Goal: Navigation & Orientation: Find specific page/section

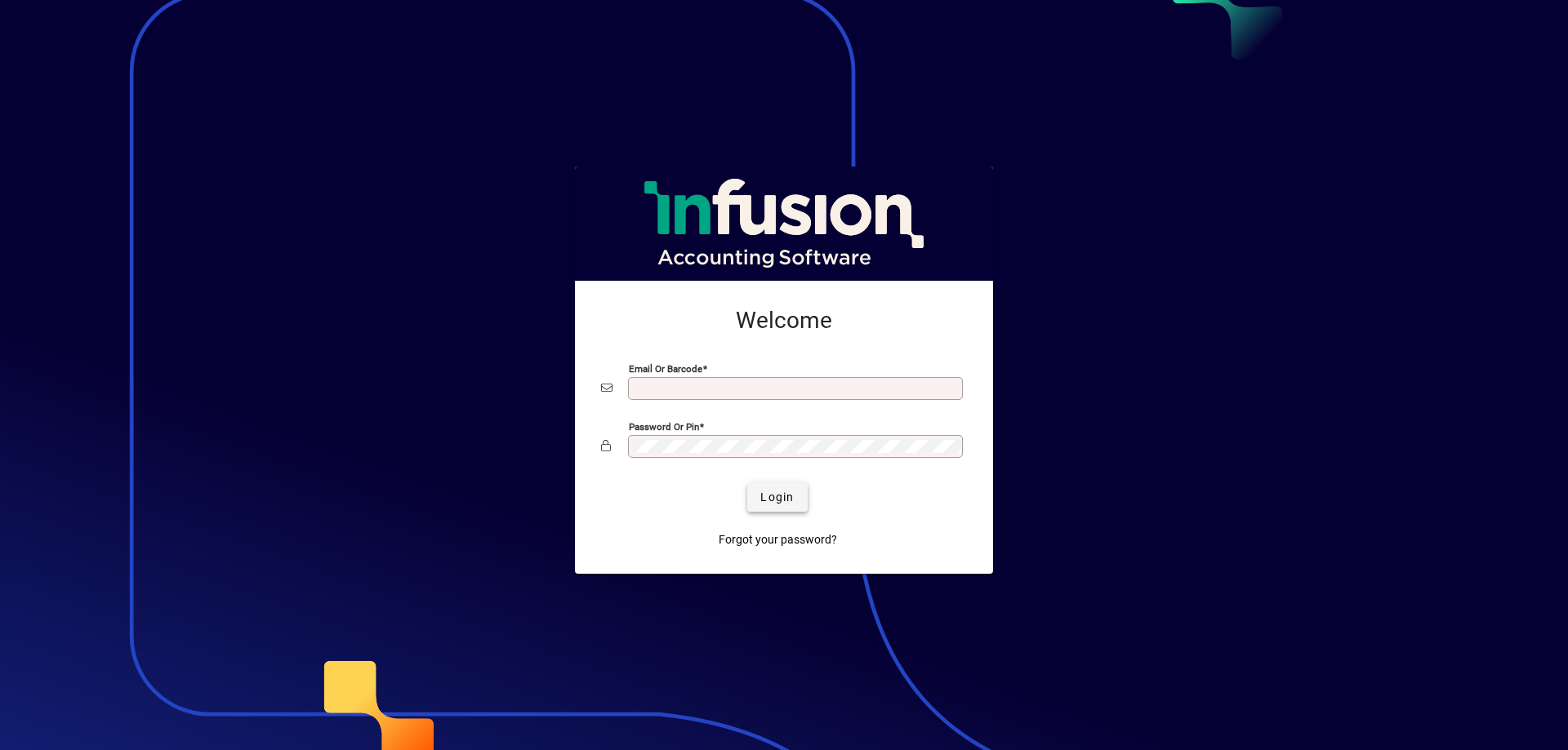
type input "**********"
click at [786, 501] on span "Login" at bounding box center [777, 497] width 34 height 17
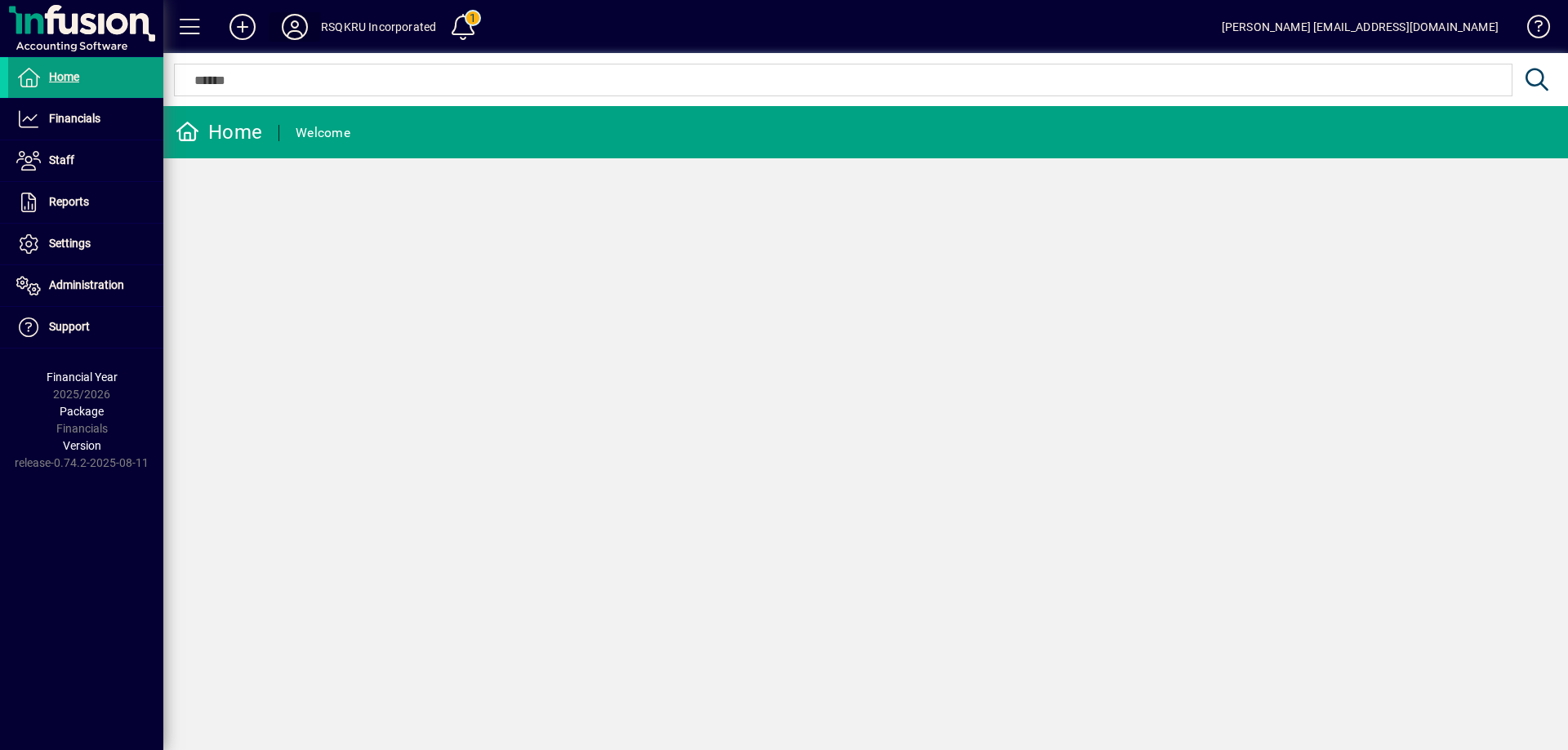
click at [291, 20] on icon at bounding box center [295, 27] width 33 height 26
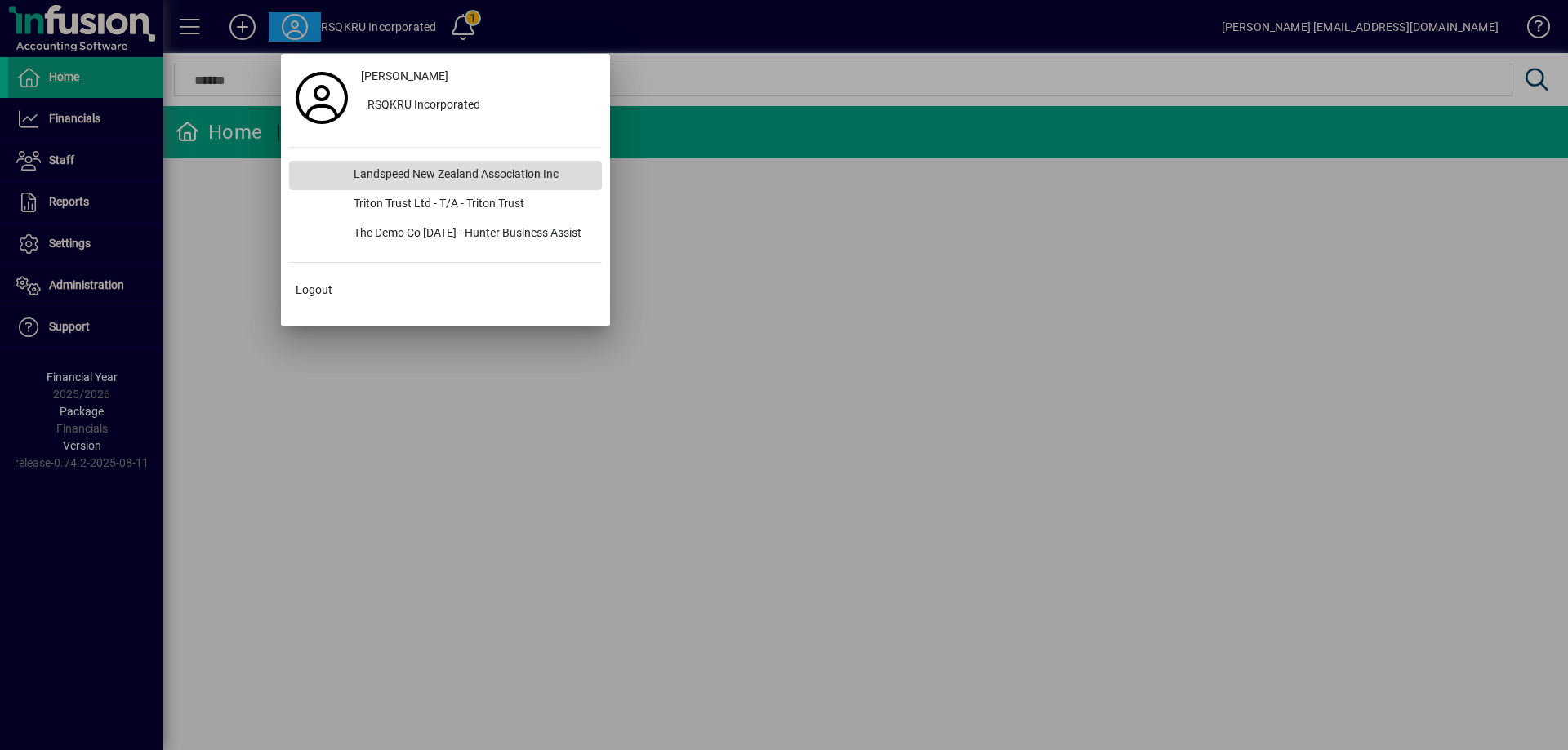
click at [429, 173] on div "Landspeed New Zealand Association Inc" at bounding box center [471, 176] width 261 height 29
